Goal: Information Seeking & Learning: Learn about a topic

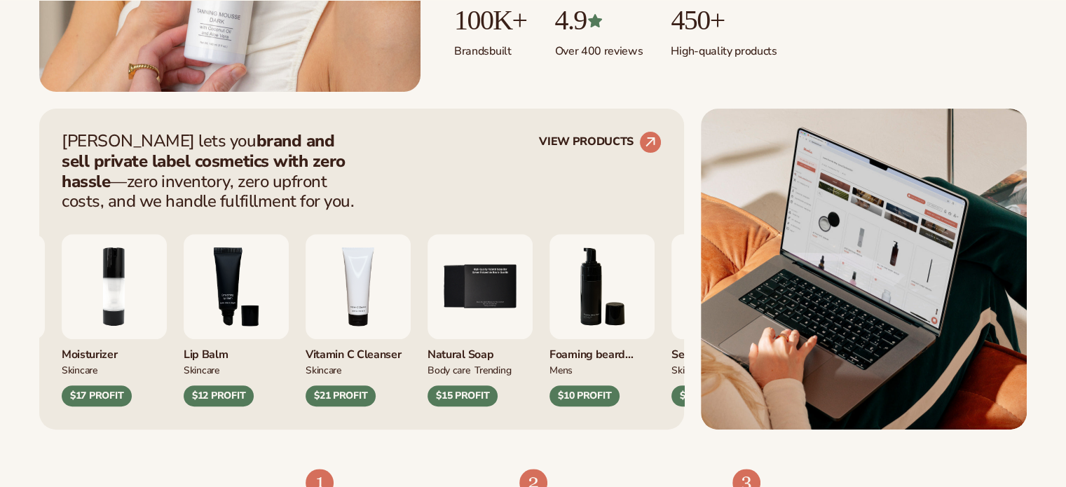
scroll to position [491, 0]
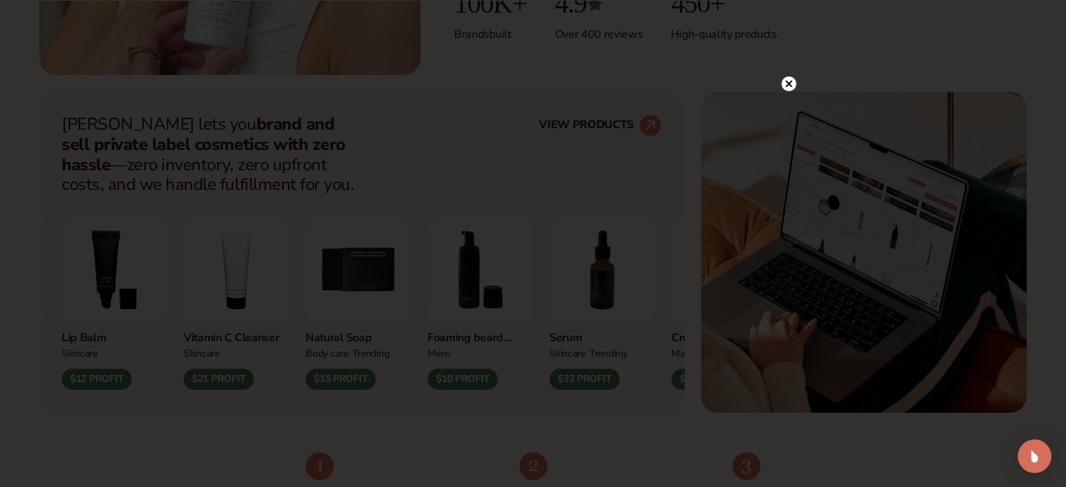
click at [794, 88] on circle at bounding box center [788, 83] width 15 height 15
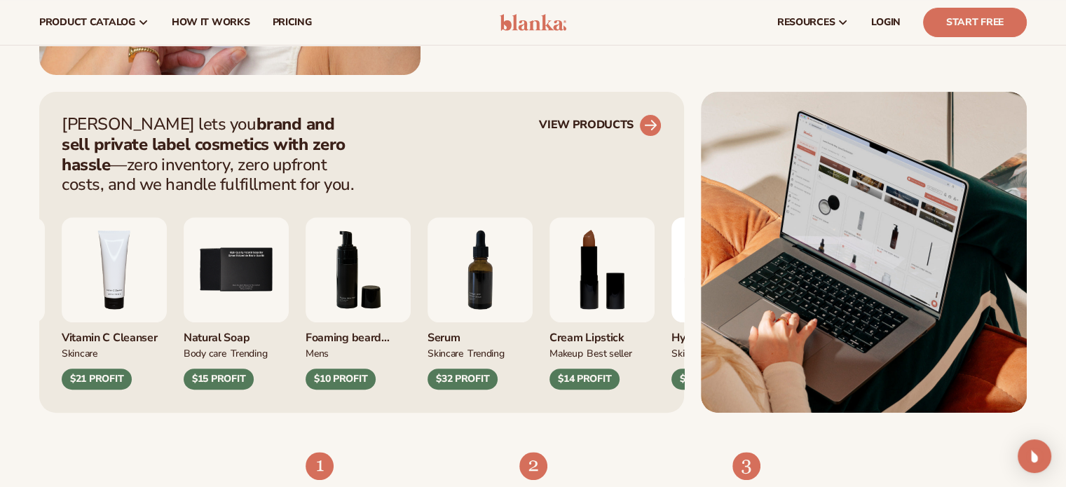
click at [652, 127] on circle at bounding box center [650, 125] width 31 height 31
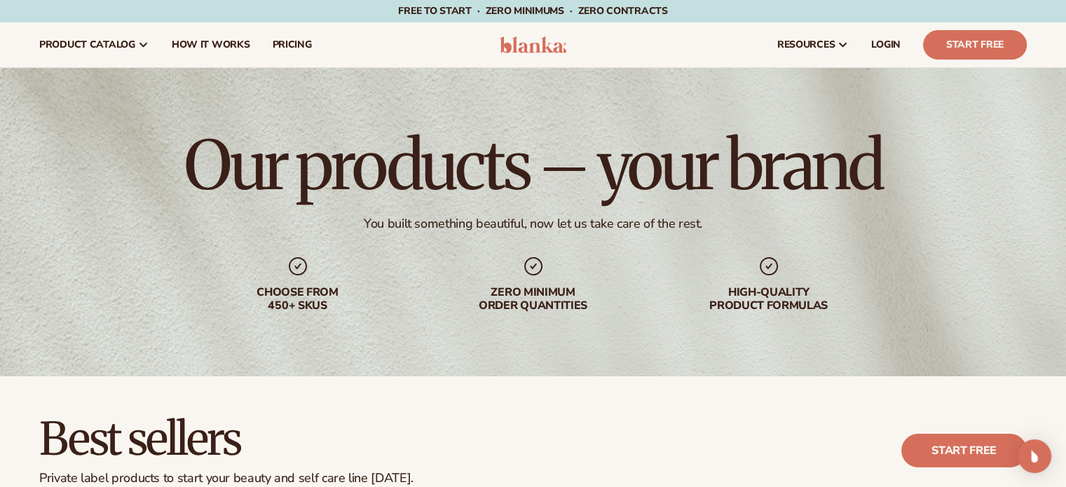
click at [542, 34] on header "Cart product catalog The Lab by Blanka" at bounding box center [533, 44] width 1066 height 45
click at [545, 53] on img at bounding box center [533, 44] width 67 height 17
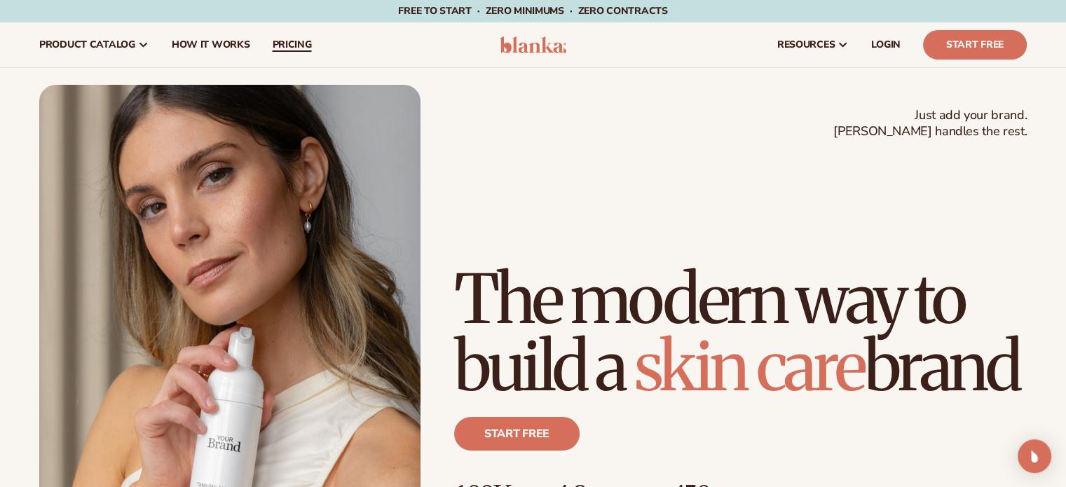
click at [299, 41] on span "pricing" at bounding box center [291, 44] width 39 height 11
